Goal: Task Accomplishment & Management: Manage account settings

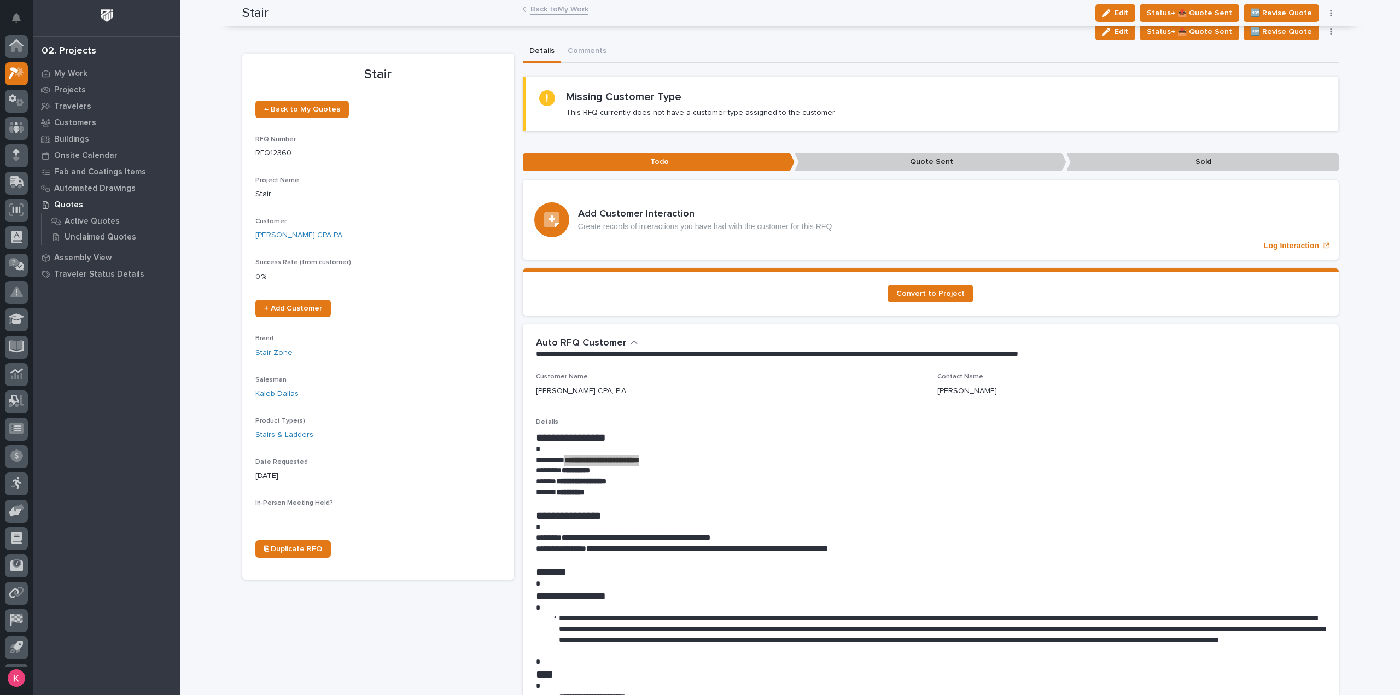
scroll to position [24, 0]
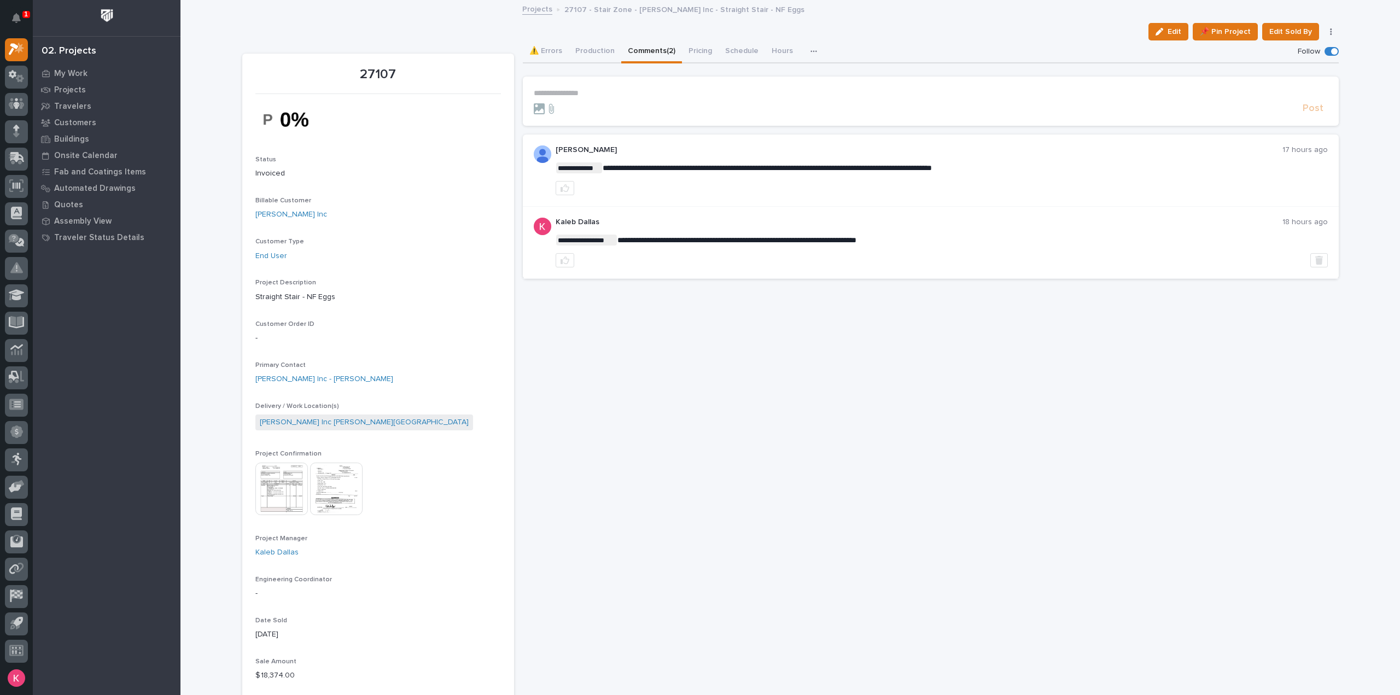
drag, startPoint x: 618, startPoint y: 458, endPoint x: 626, endPoint y: 458, distance: 7.7
drag, startPoint x: 626, startPoint y: 458, endPoint x: 634, endPoint y: 470, distance: 14.1
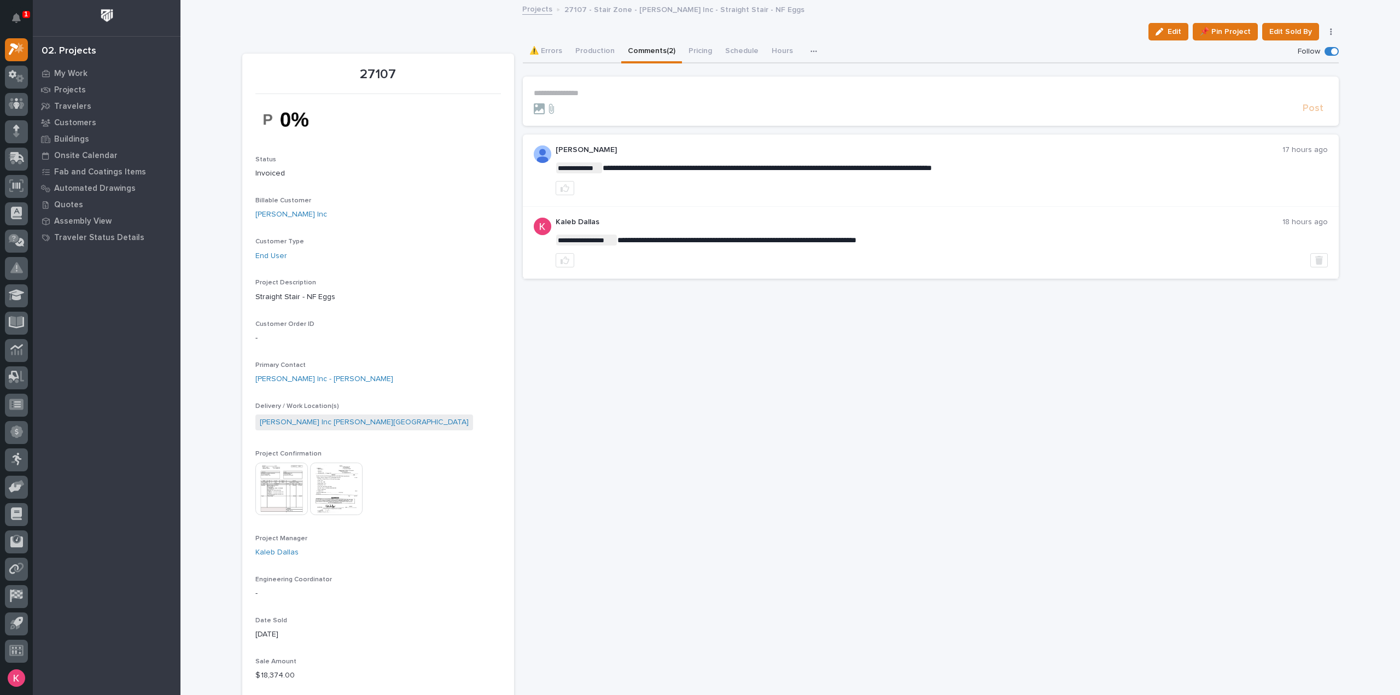
click at [20, 55] on div at bounding box center [16, 49] width 23 height 23
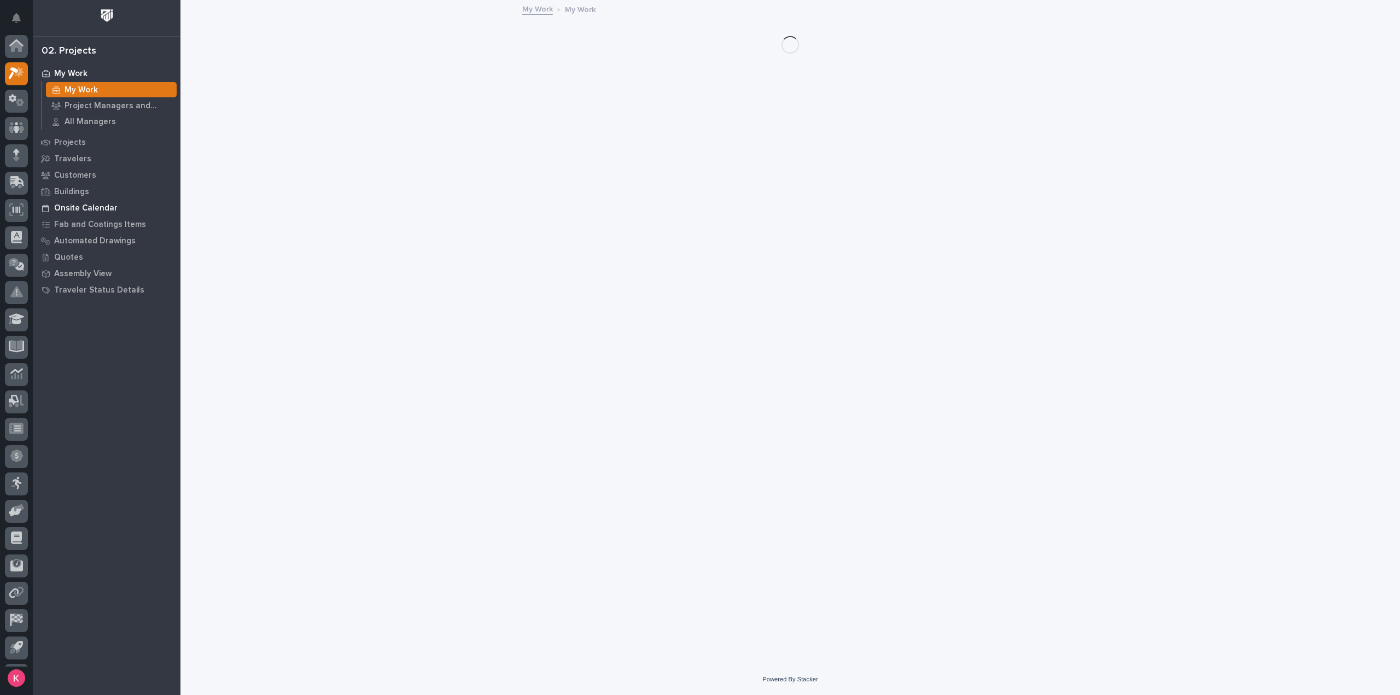
scroll to position [24, 0]
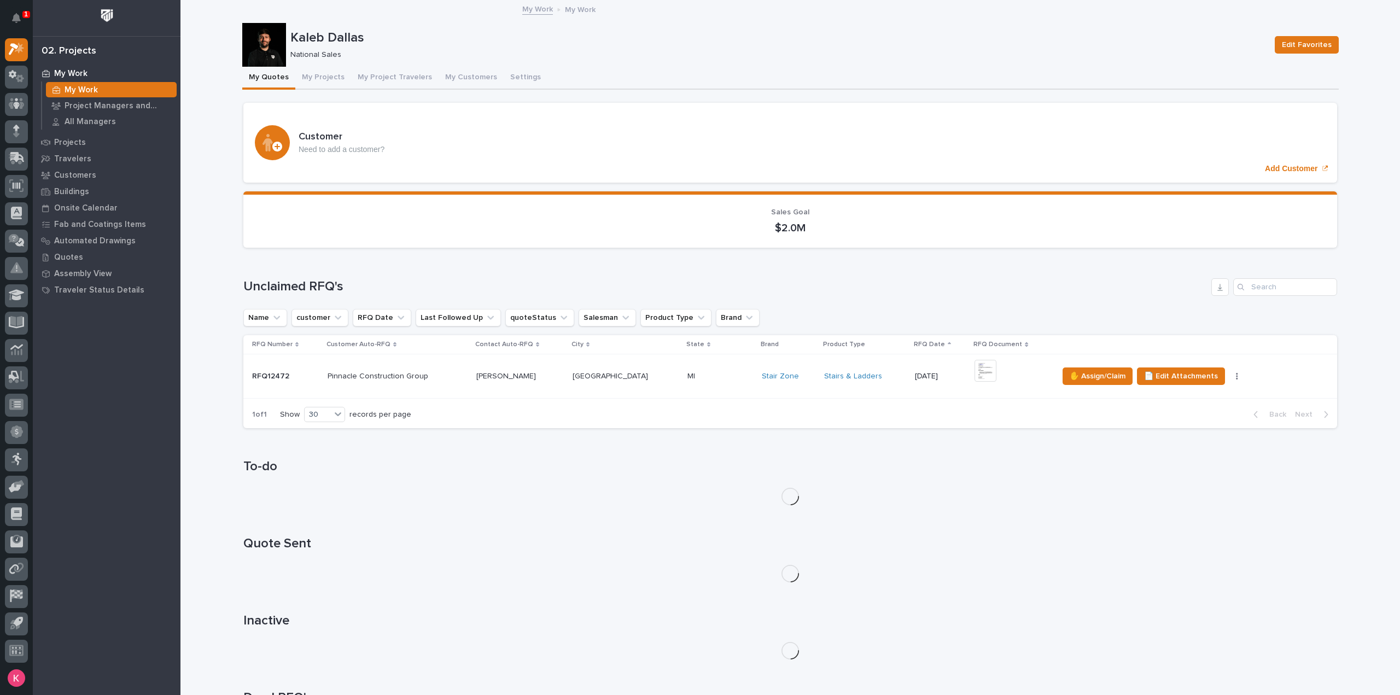
click at [711, 383] on div "MI MI" at bounding box center [720, 376] width 66 height 18
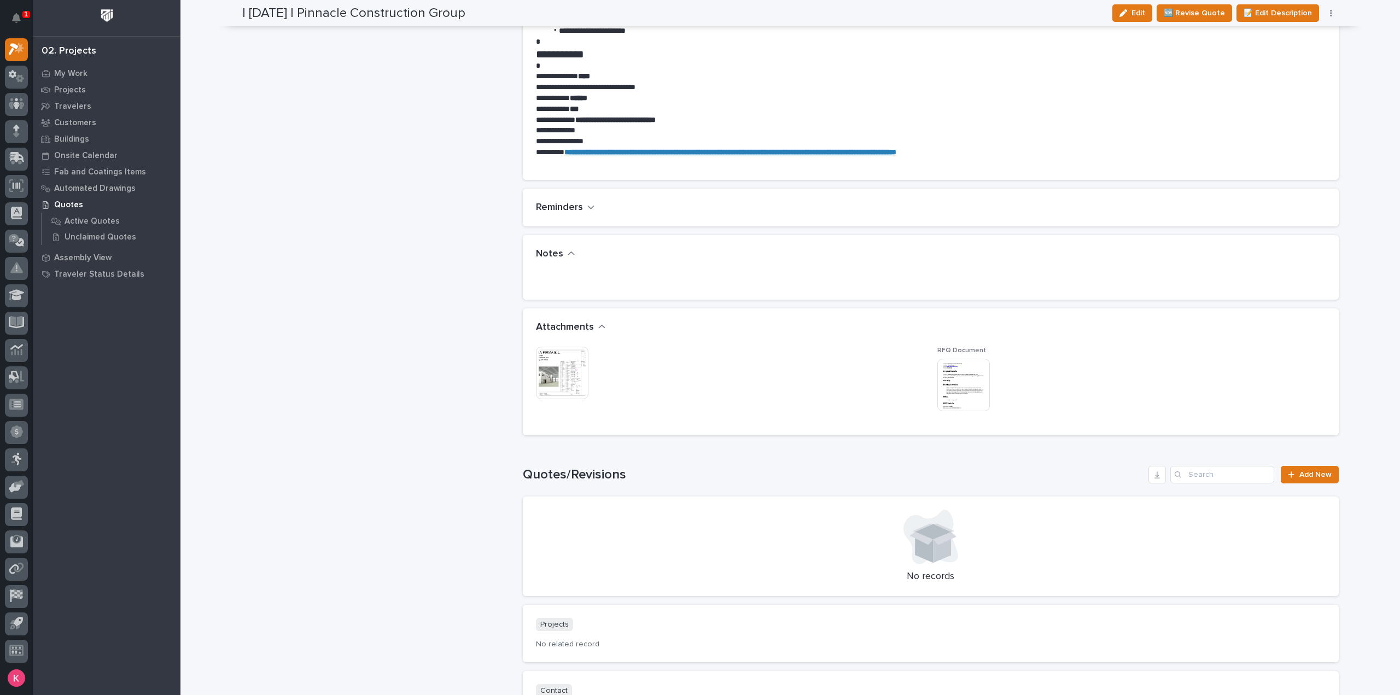
scroll to position [765, 0]
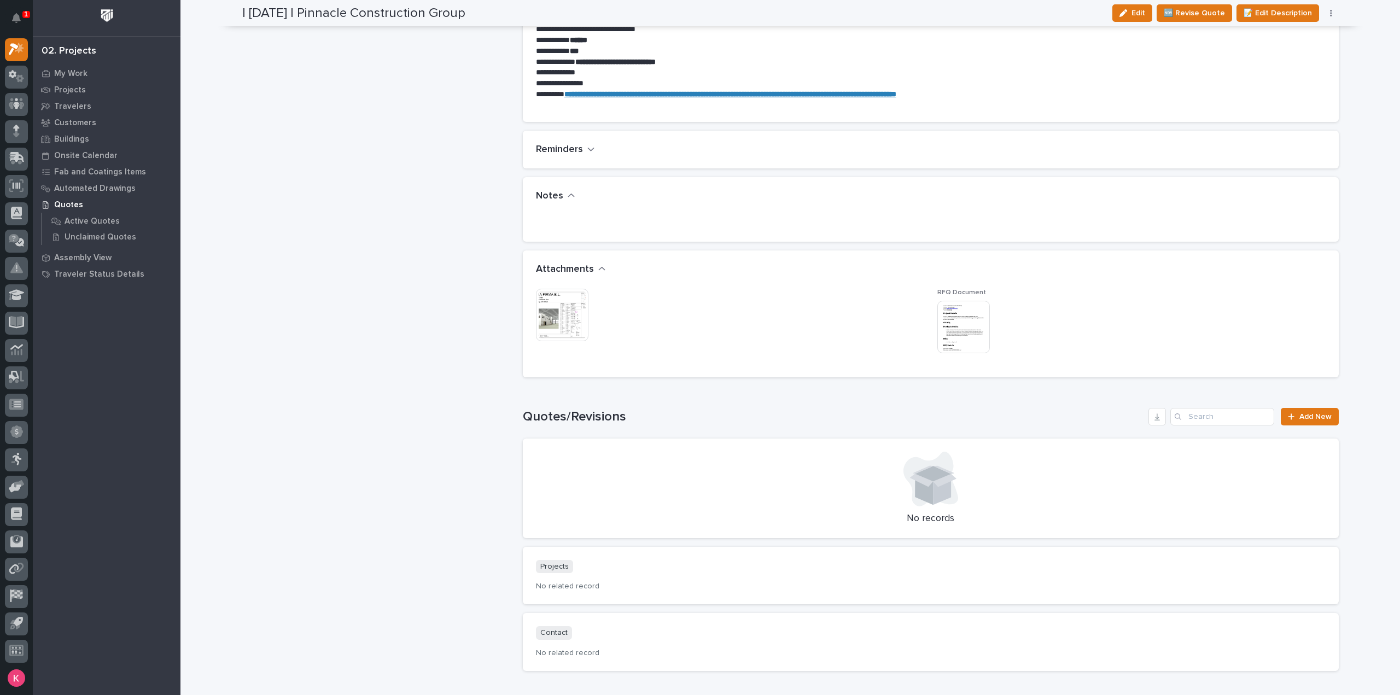
click at [955, 309] on img at bounding box center [963, 327] width 52 height 52
